Goal: Check status: Check status

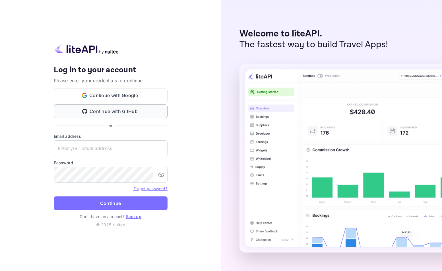
type input "[EMAIL_ADDRESS][DOMAIN_NAME]"
click at [122, 96] on button "Continue with Google" at bounding box center [111, 95] width 114 height 14
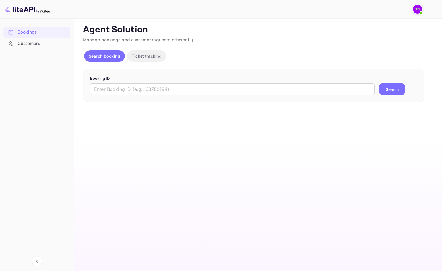
click at [246, 70] on div "Booking ID ​ Search" at bounding box center [253, 86] width 341 height 34
click at [167, 90] on input "text" at bounding box center [232, 88] width 285 height 11
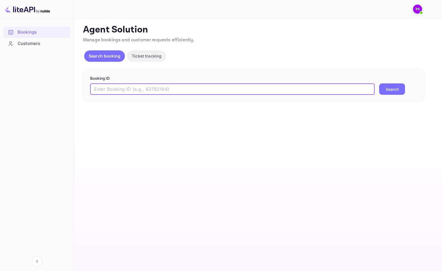
click at [118, 91] on input "text" at bounding box center [232, 88] width 285 height 11
paste input "313788373"
type input "313788373-0"
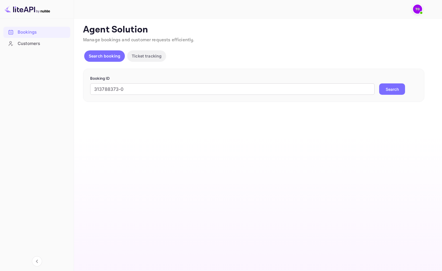
click at [388, 87] on button "Search" at bounding box center [392, 88] width 26 height 11
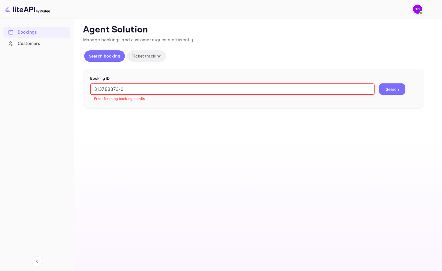
drag, startPoint x: 148, startPoint y: 91, endPoint x: 48, endPoint y: 76, distance: 101.2
click at [48, 76] on div "Bookings Customers Now you can check your travel website directly from the link…" at bounding box center [221, 135] width 442 height 271
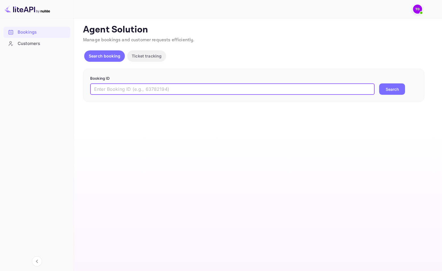
paste input "Indra"
type input "Indra"
click at [389, 93] on button "Search" at bounding box center [392, 88] width 26 height 11
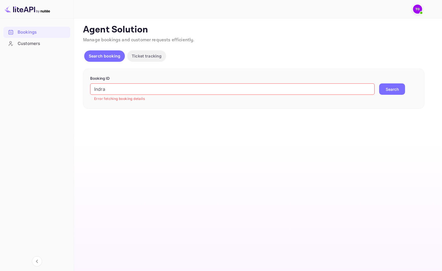
click at [276, 118] on main "Unsaved Changes Ticket Affiliate URL [URL][DOMAIN_NAME] Business partner name N…" at bounding box center [258, 144] width 368 height 252
click at [386, 88] on button "Search" at bounding box center [392, 88] width 26 height 11
